Goal: Find specific page/section: Find specific page/section

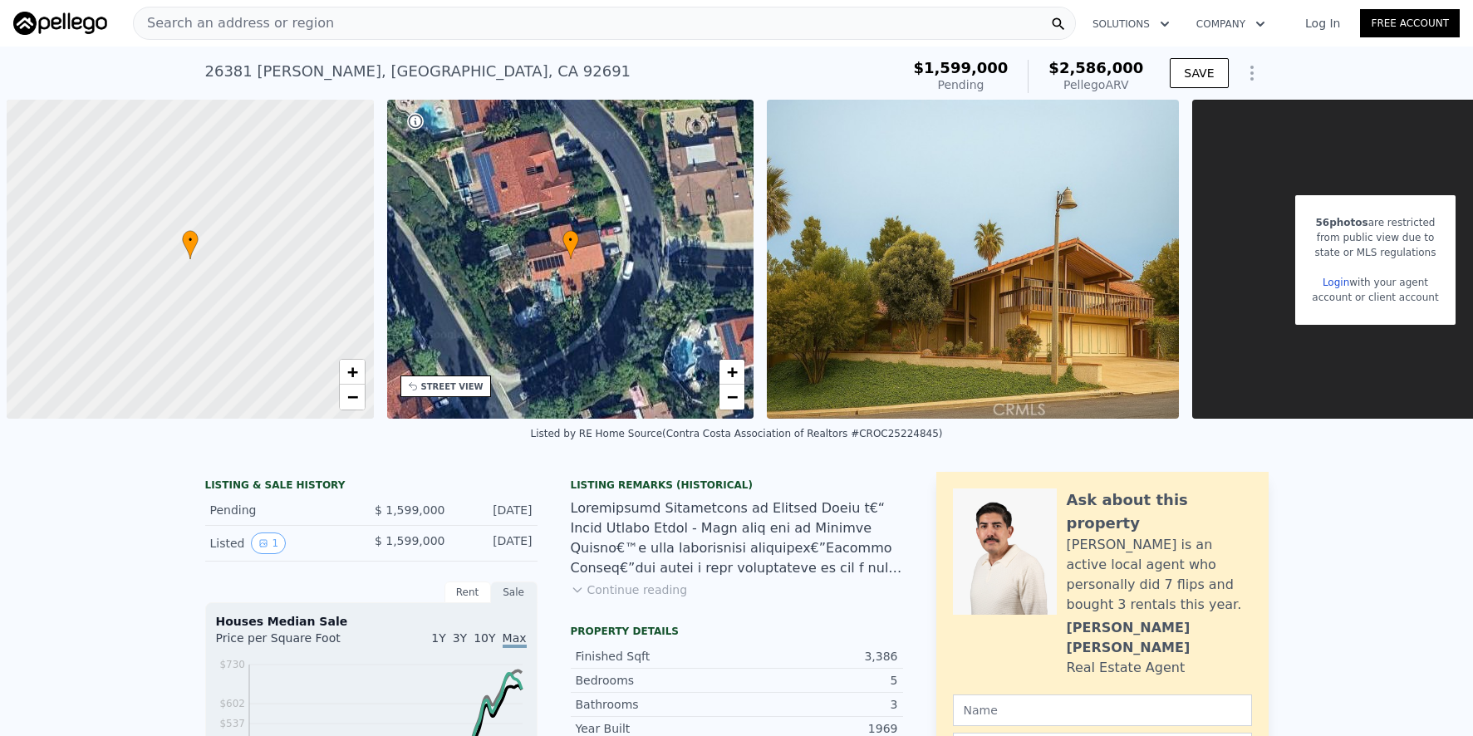
scroll to position [0, 1196]
click at [424, 33] on div "Search an address or region" at bounding box center [604, 23] width 943 height 33
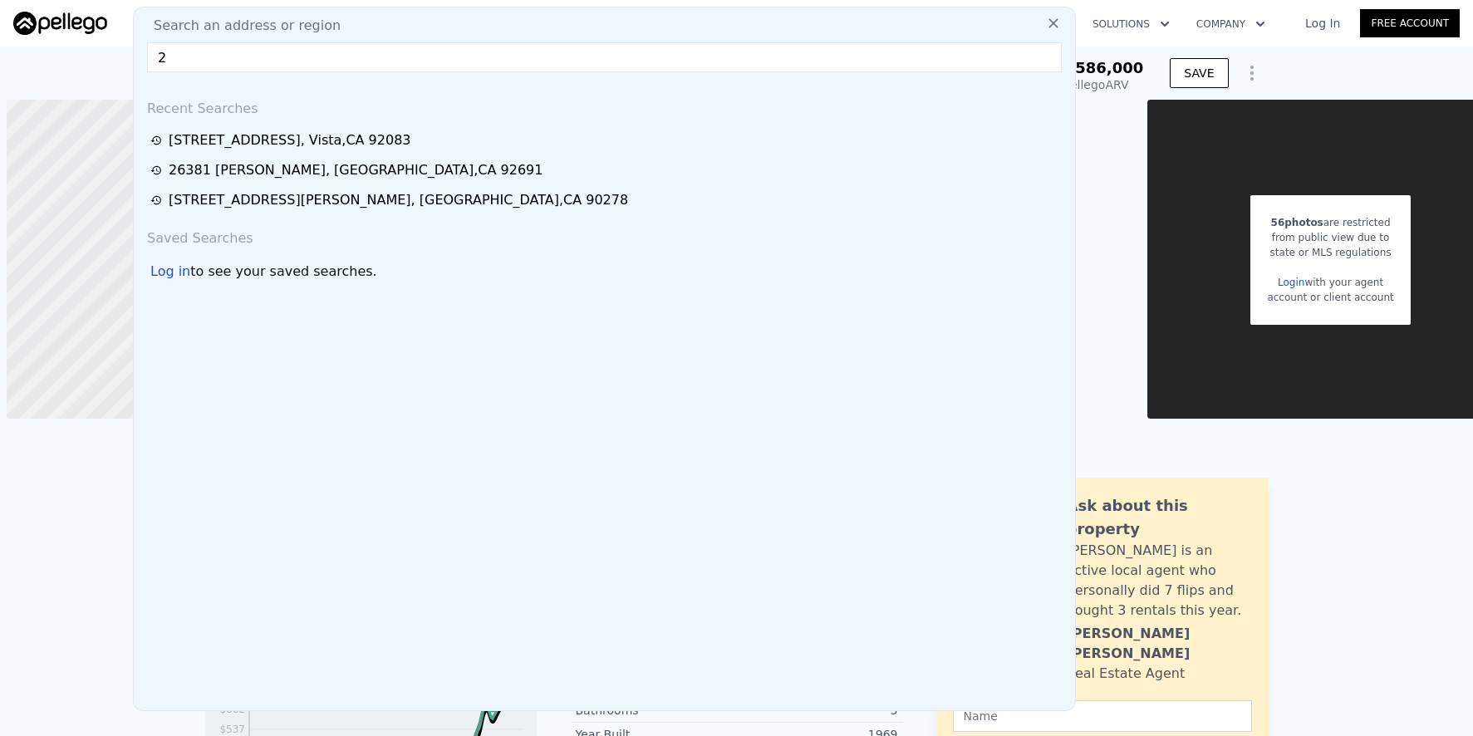
scroll to position [0, 105]
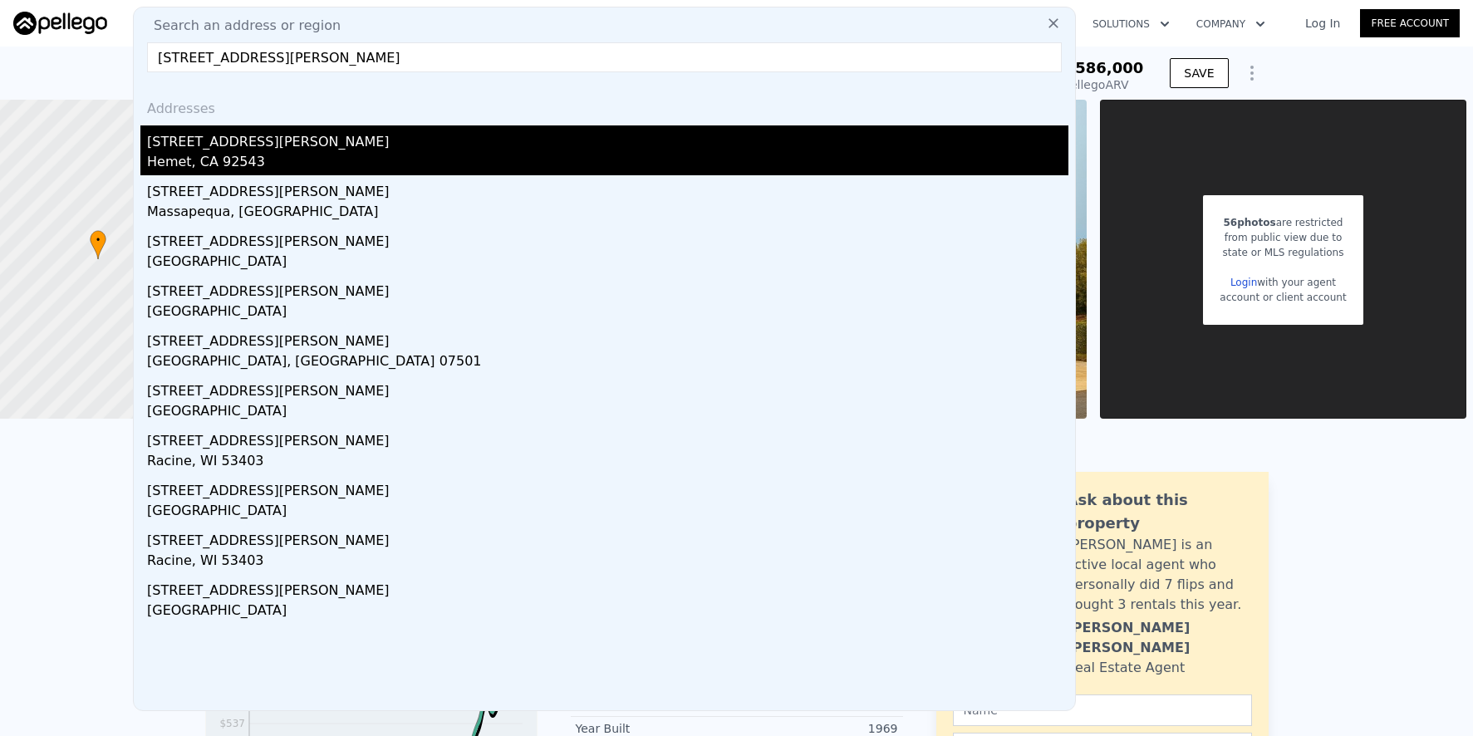
type input "[STREET_ADDRESS][PERSON_NAME]"
click at [424, 149] on div "[STREET_ADDRESS][PERSON_NAME]" at bounding box center [607, 138] width 921 height 27
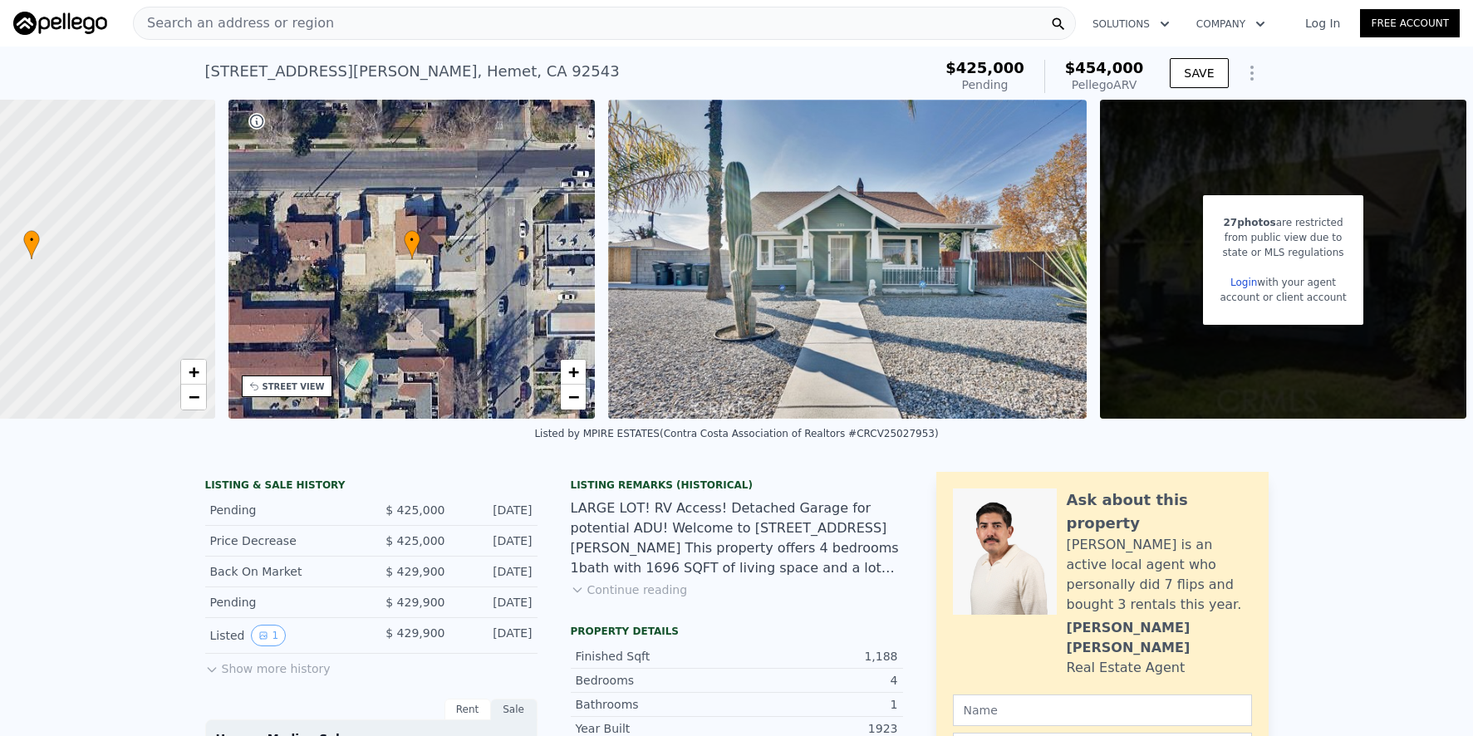
scroll to position [3, 0]
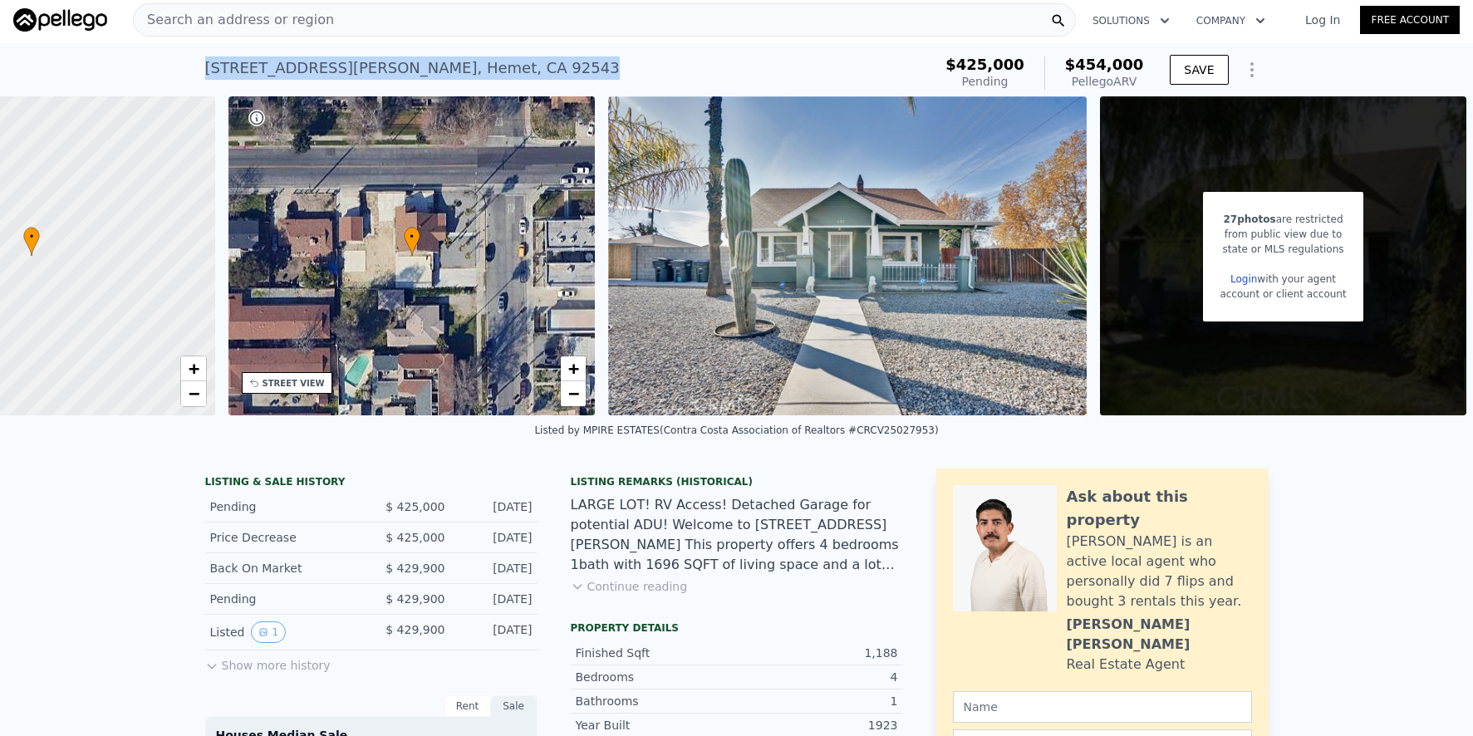
drag, startPoint x: 199, startPoint y: 67, endPoint x: 460, endPoint y: 69, distance: 260.8
click at [512, 66] on div "[STREET_ADDRESS][PERSON_NAME] Pending from $425k (~ARV $454k )" at bounding box center [565, 73] width 721 height 47
copy div "[STREET_ADDRESS][PERSON_NAME]"
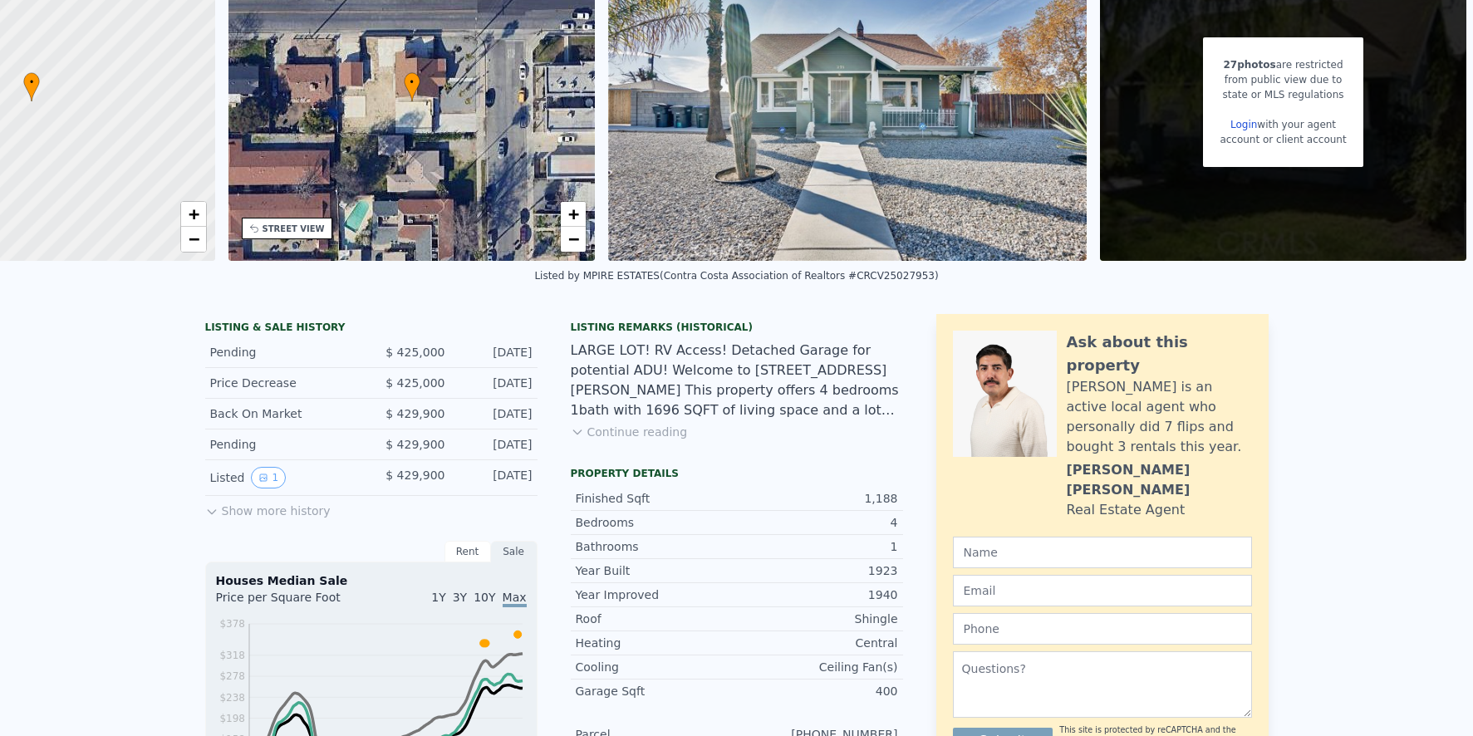
scroll to position [0, 0]
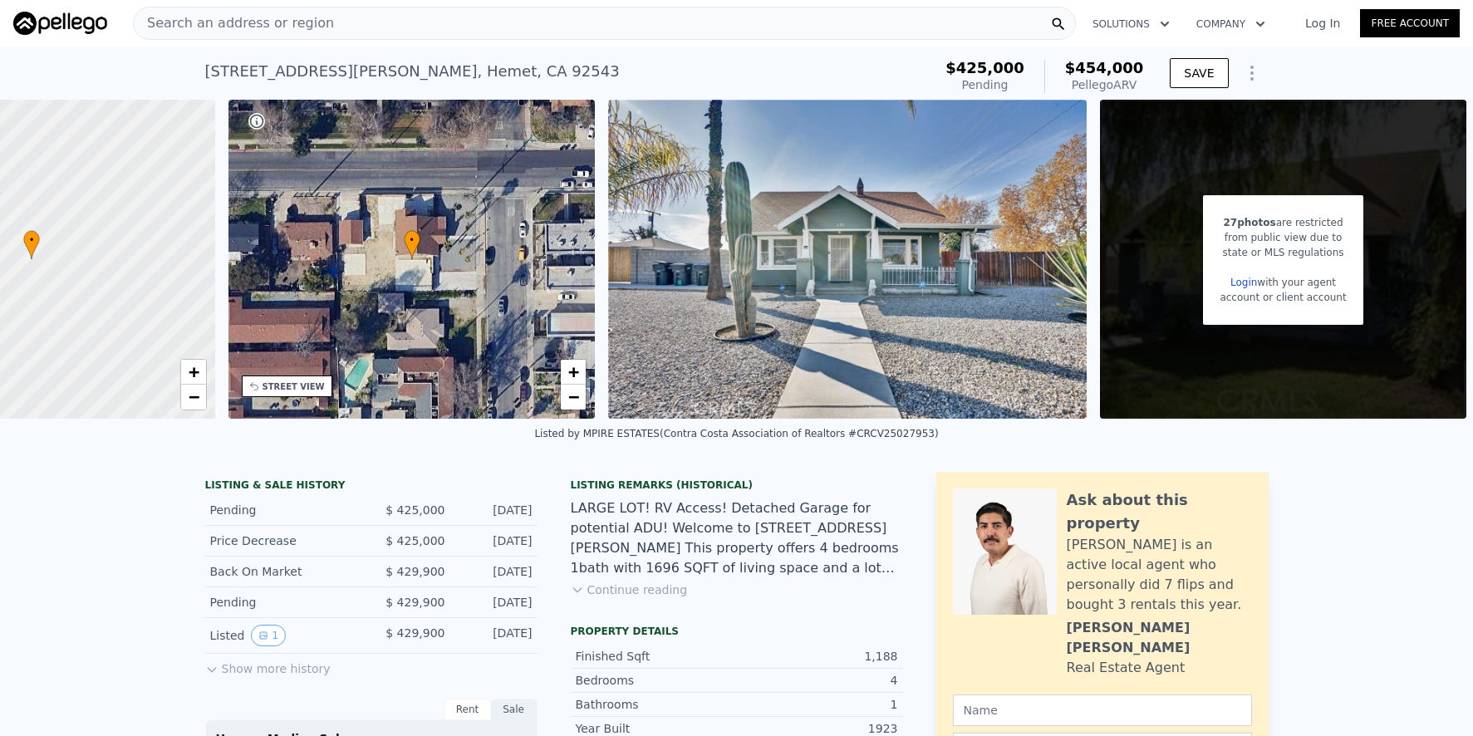
click at [660, 598] on button "Continue reading" at bounding box center [629, 589] width 117 height 17
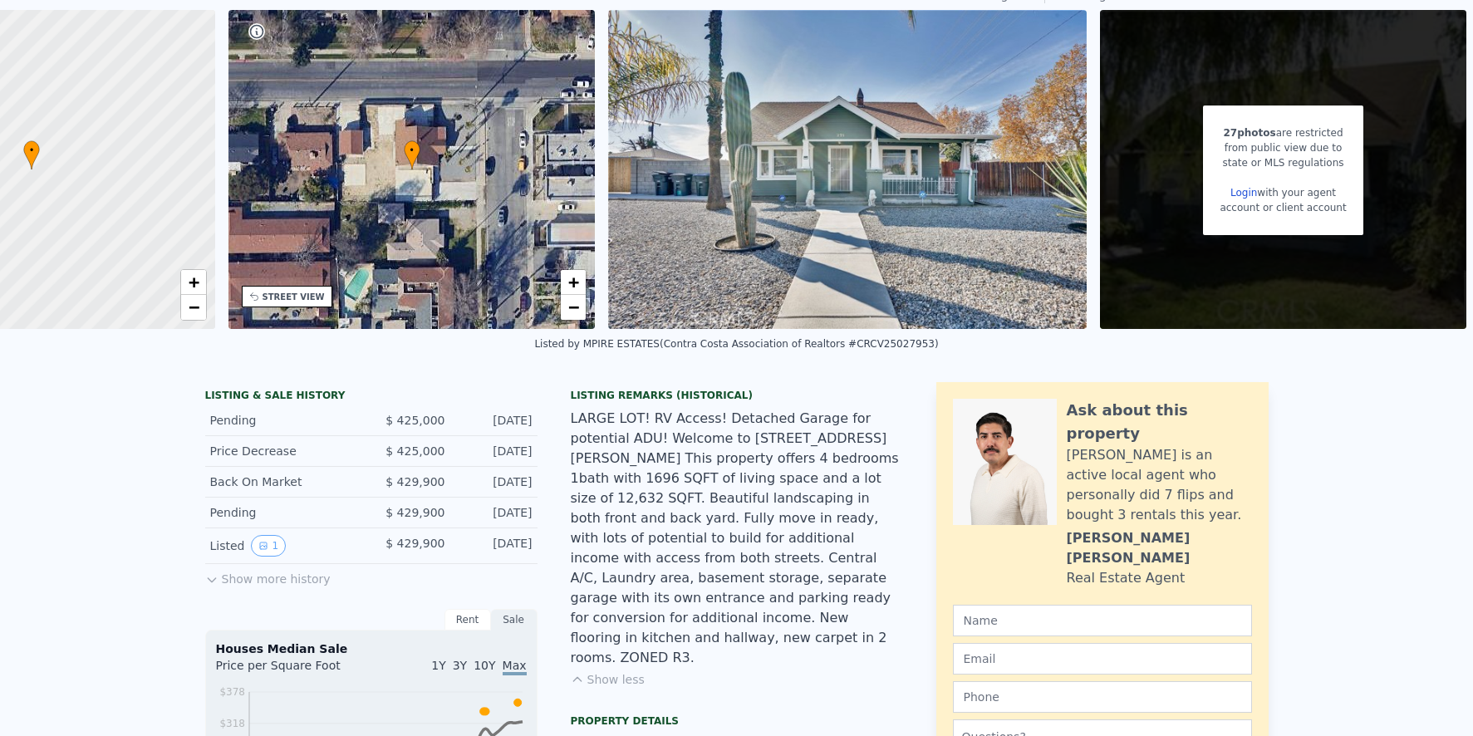
scroll to position [6, 0]
